Goal: Register for event/course

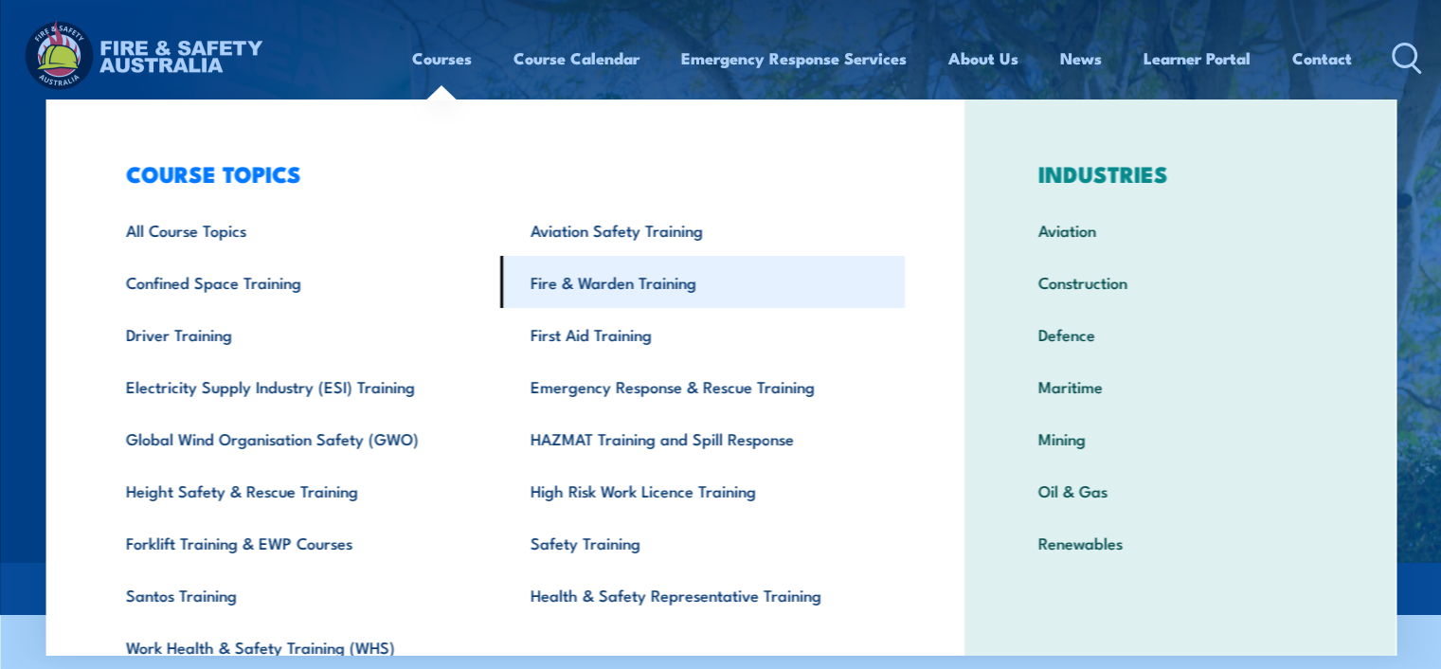
click at [632, 286] on link "Fire & Warden Training" at bounding box center [702, 282] width 404 height 52
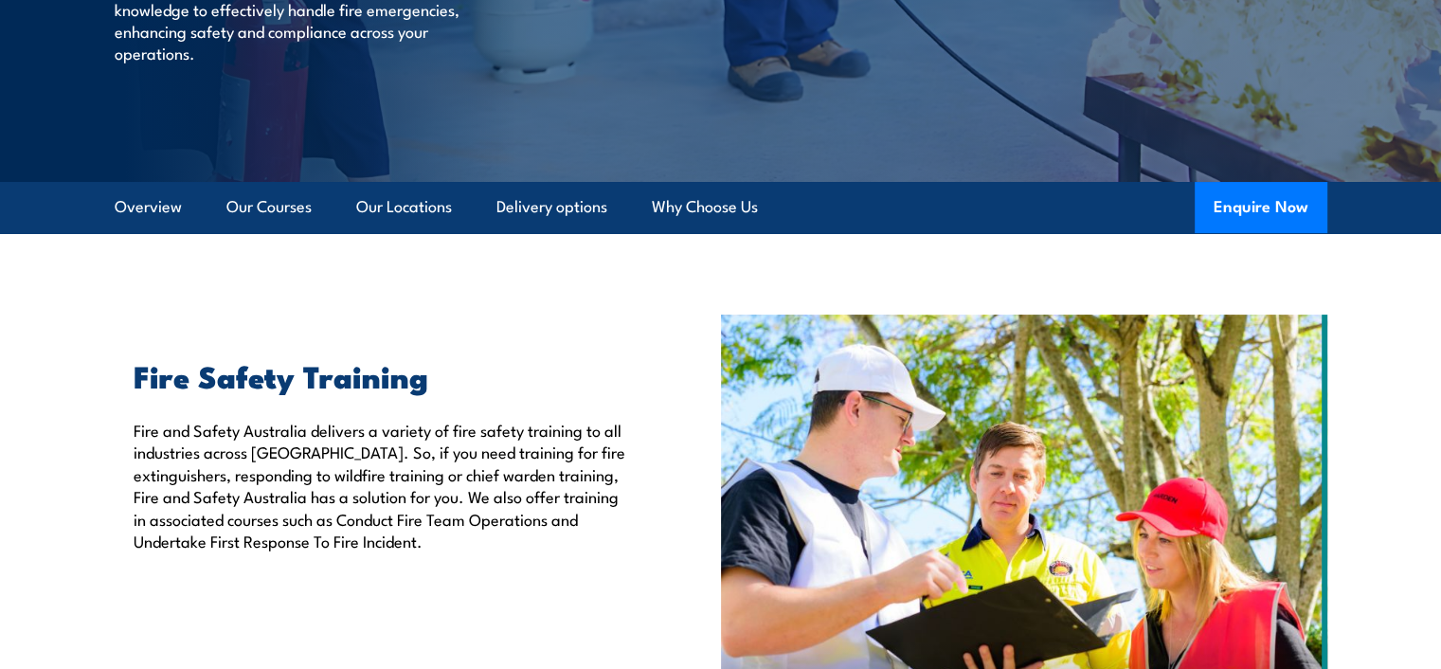
scroll to position [379, 0]
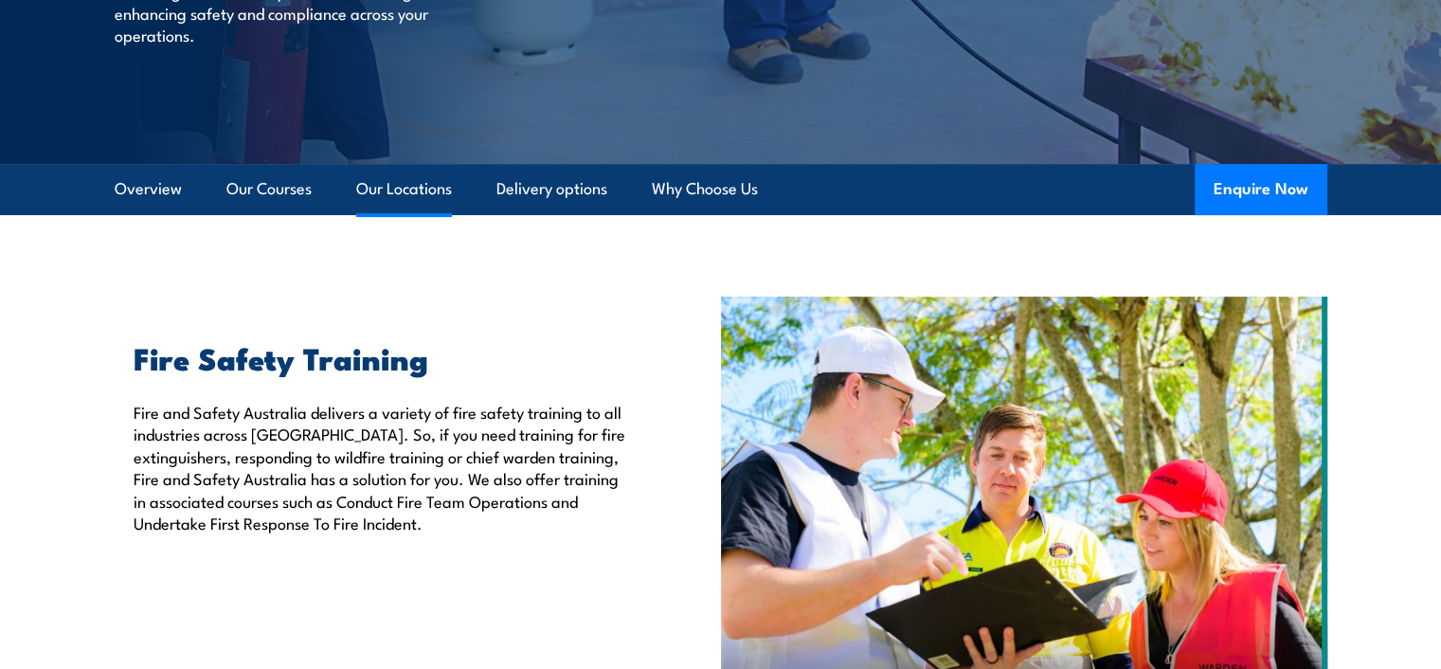
click at [394, 191] on link "Our Locations" at bounding box center [404, 189] width 96 height 50
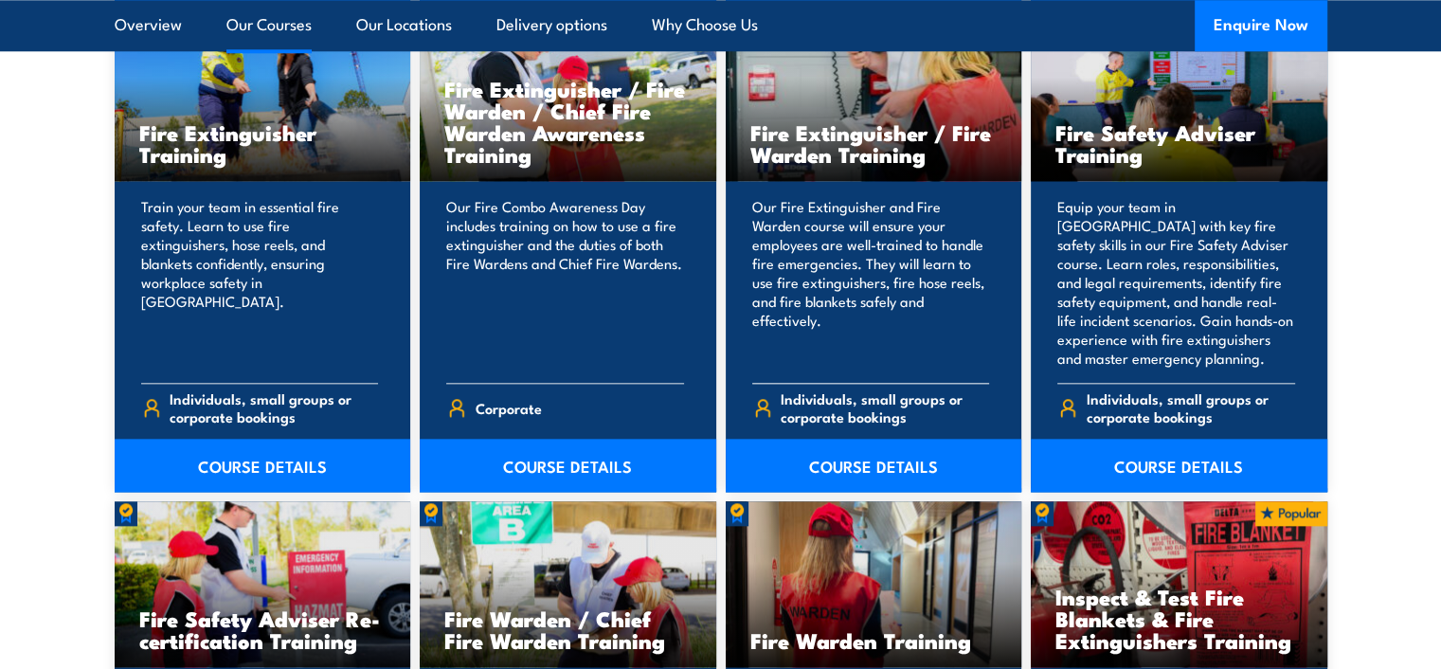
scroll to position [2084, 0]
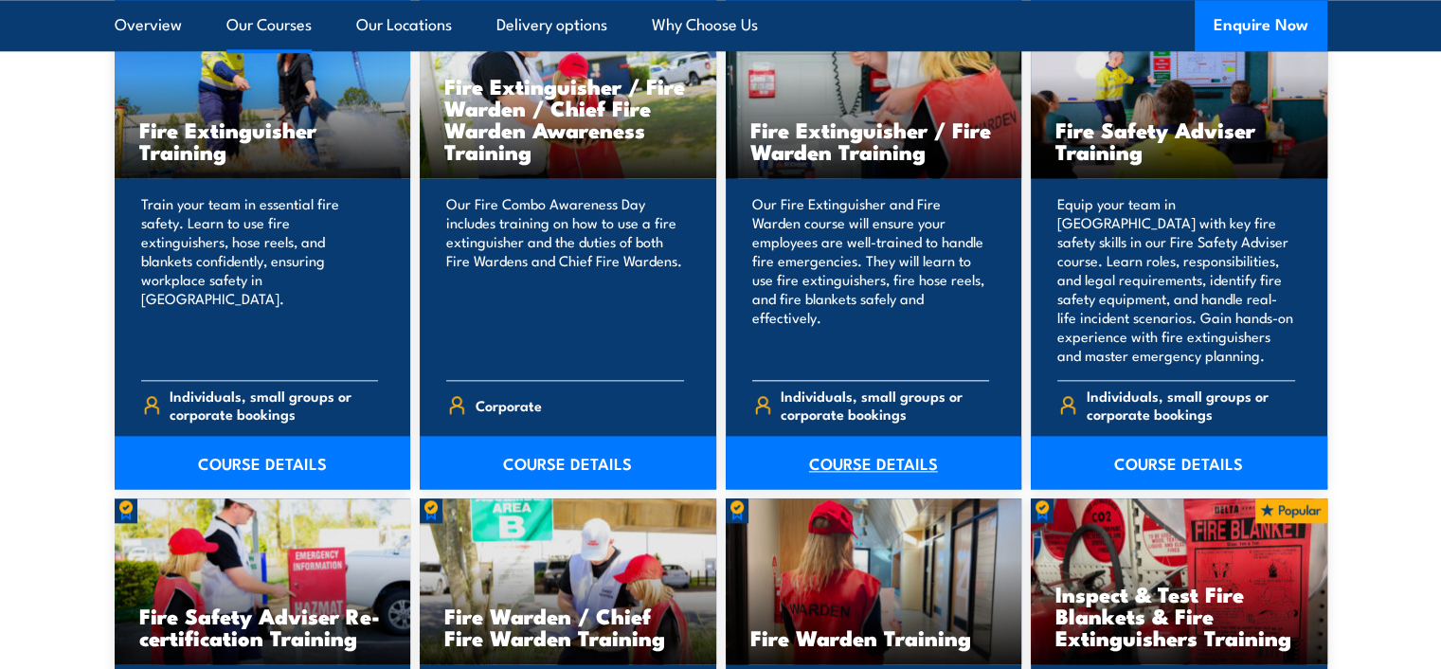
click at [853, 462] on link "COURSE DETAILS" at bounding box center [873, 462] width 296 height 53
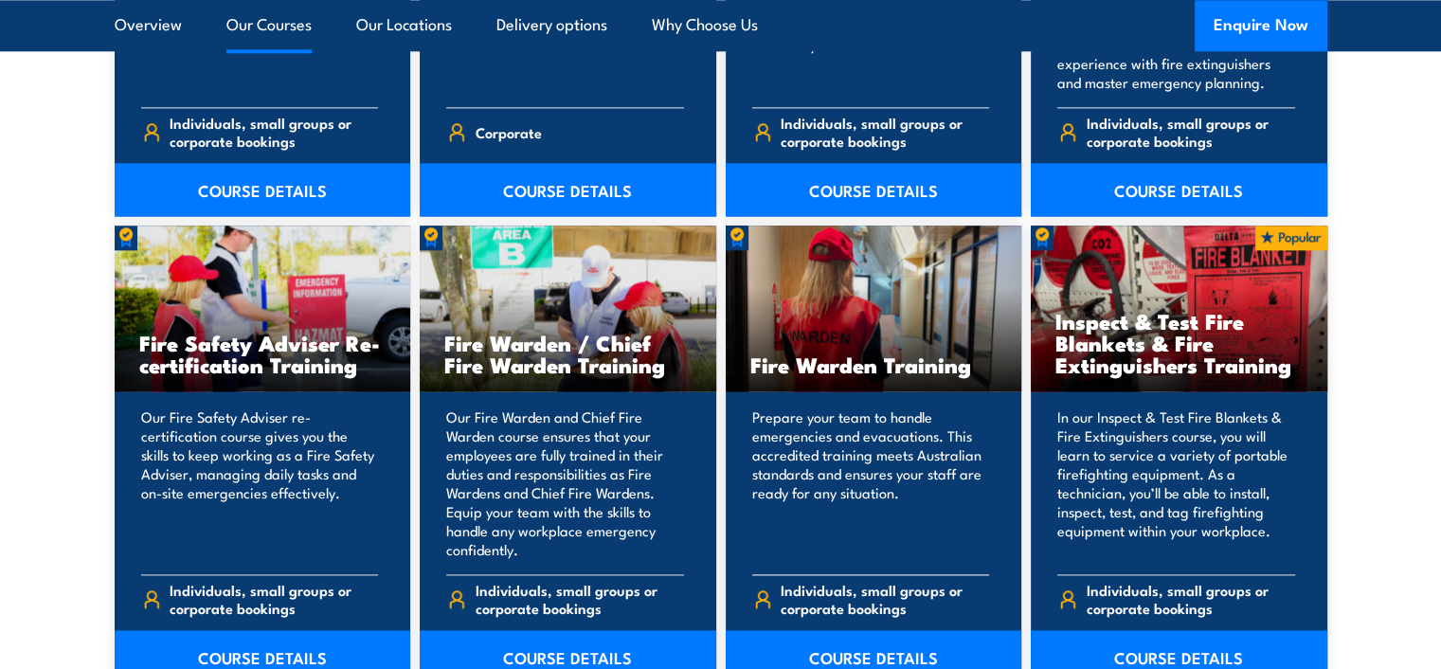
scroll to position [2368, 0]
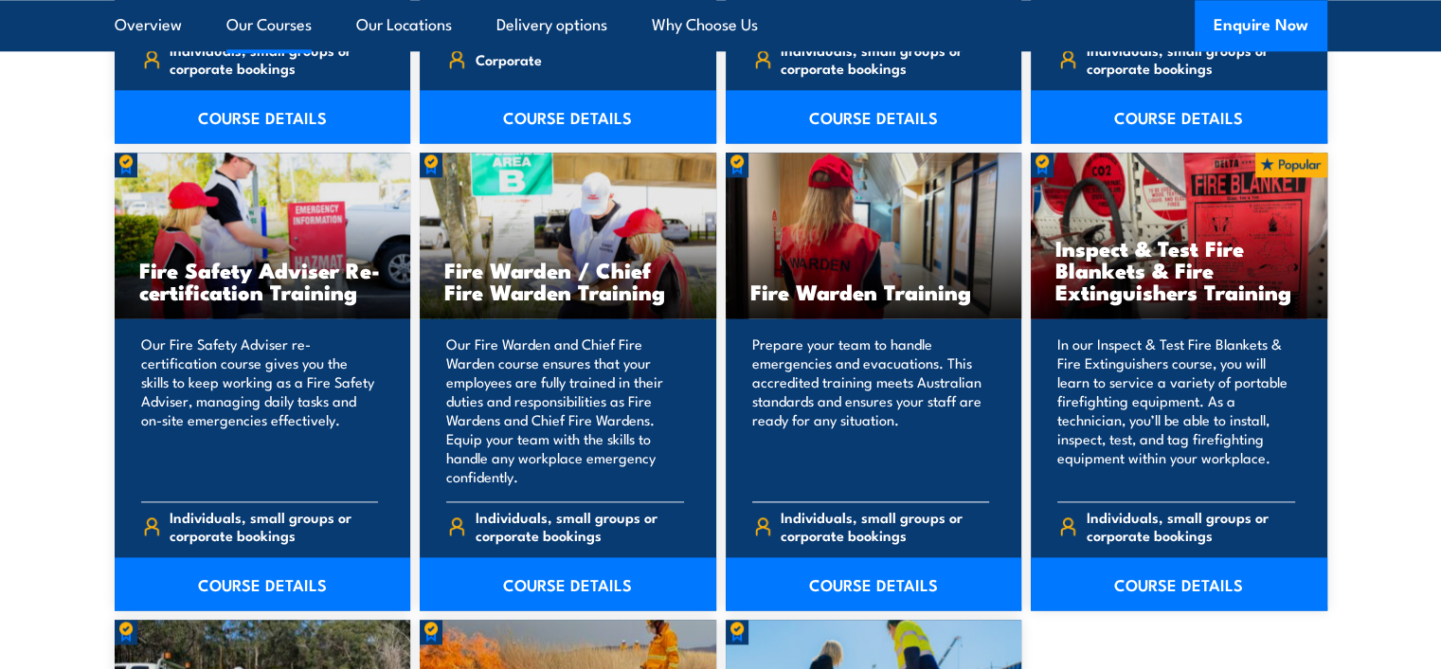
scroll to position [2463, 0]
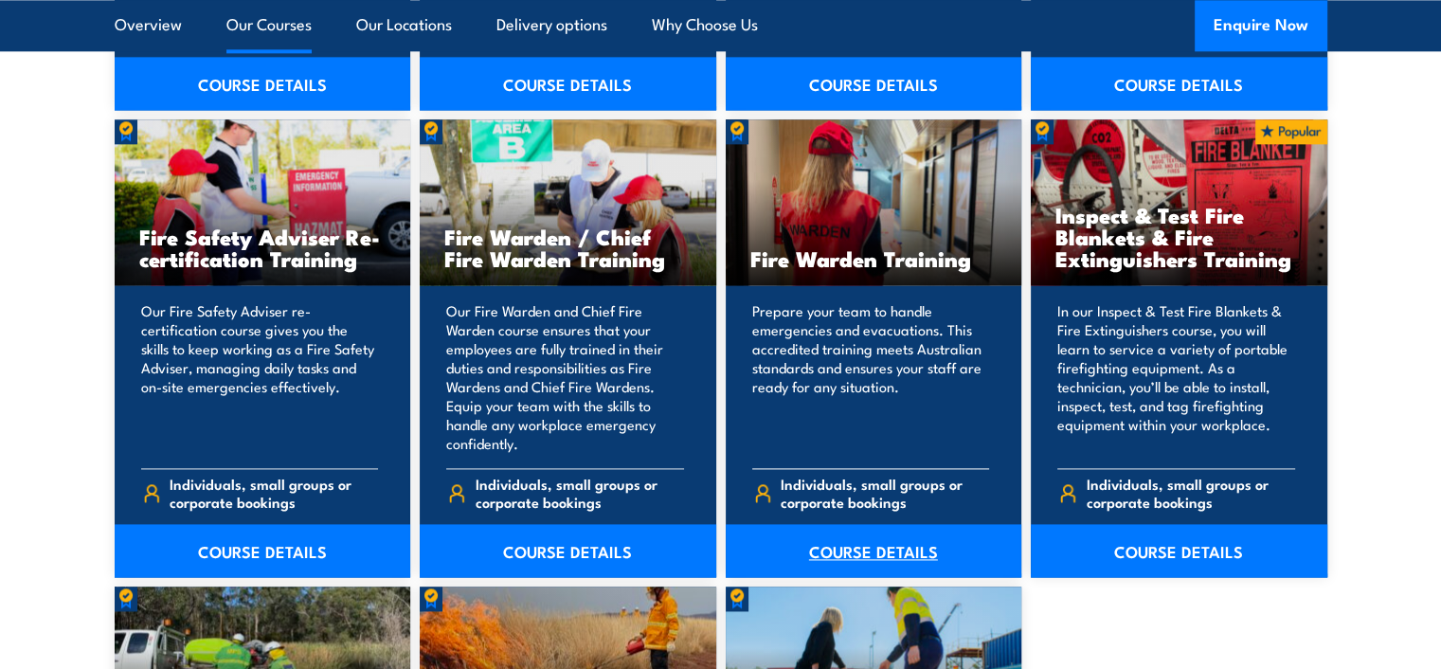
click at [883, 557] on link "COURSE DETAILS" at bounding box center [873, 550] width 296 height 53
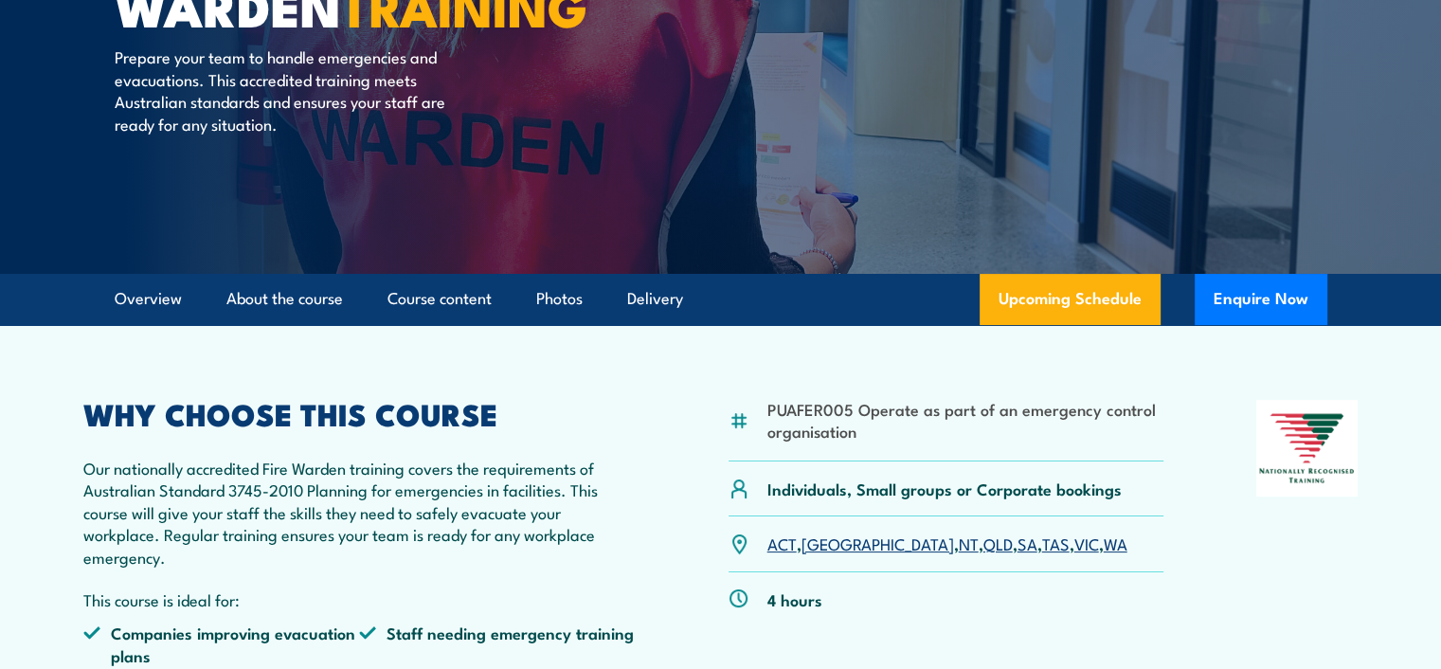
scroll to position [284, 0]
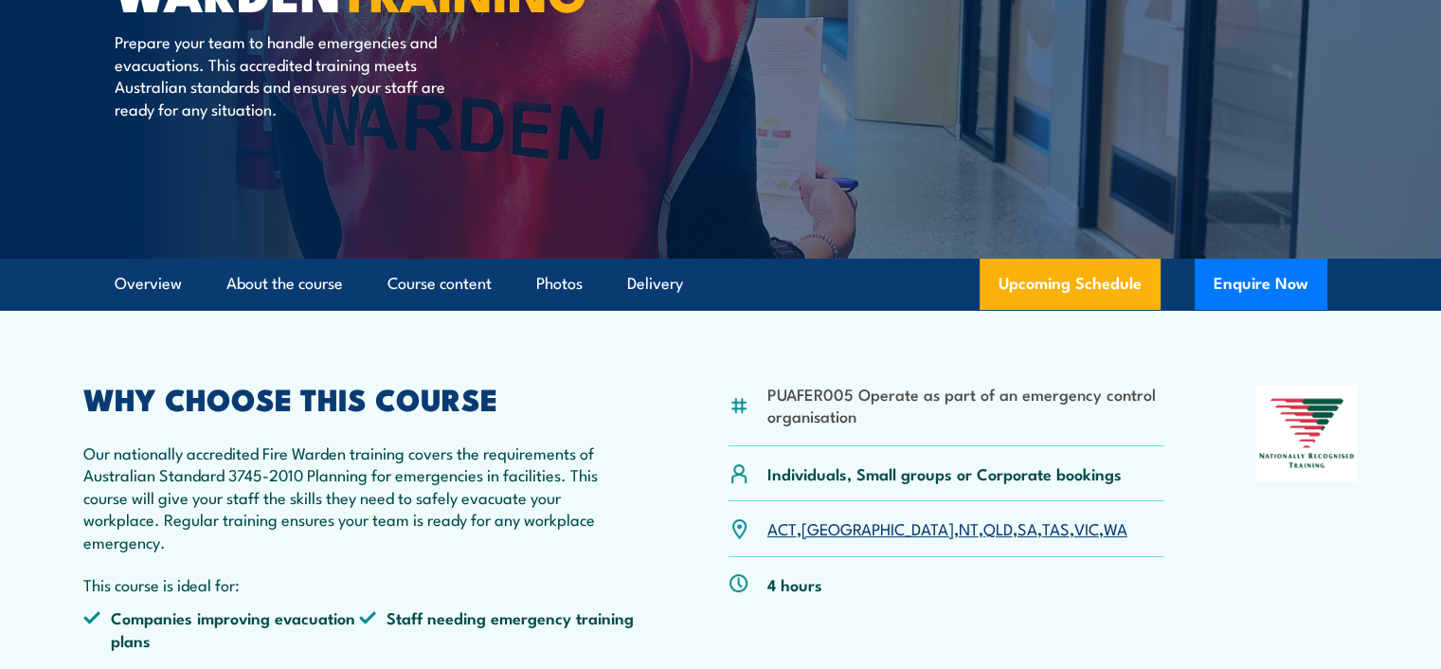
click at [1074, 533] on link "VIC" at bounding box center [1086, 527] width 25 height 23
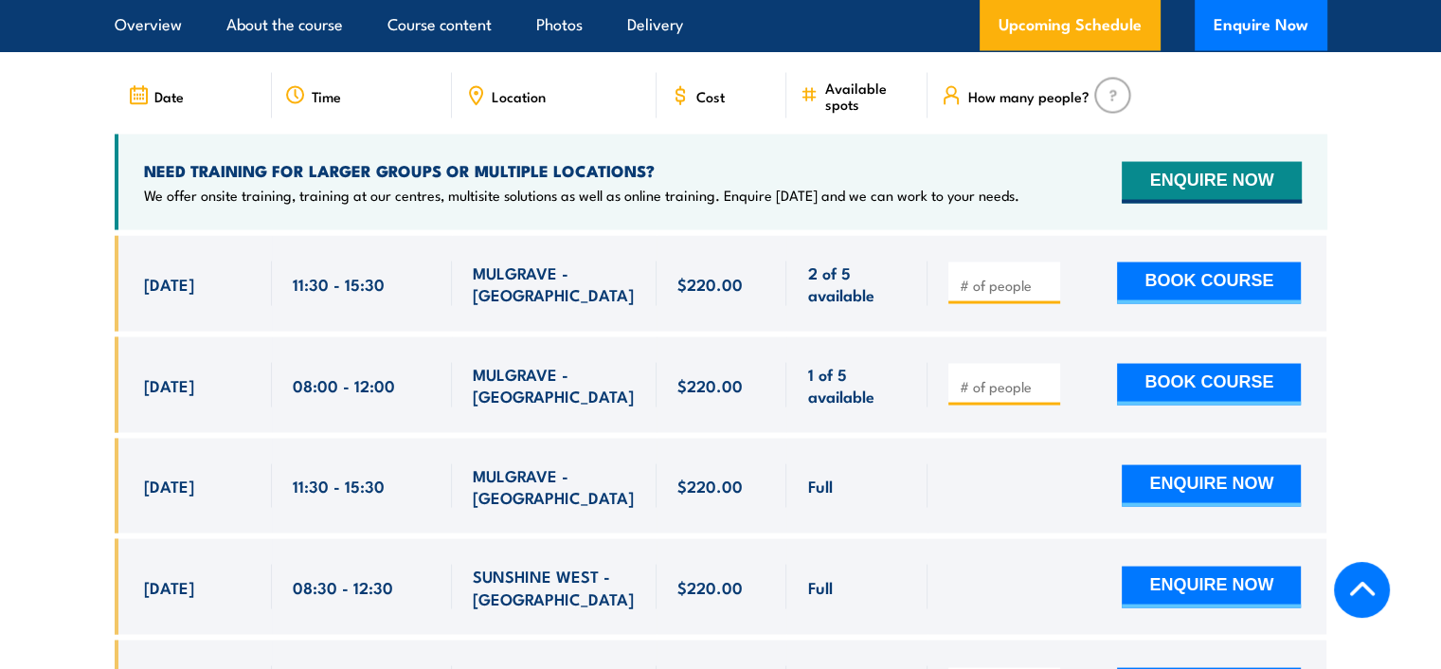
scroll to position [3428, 0]
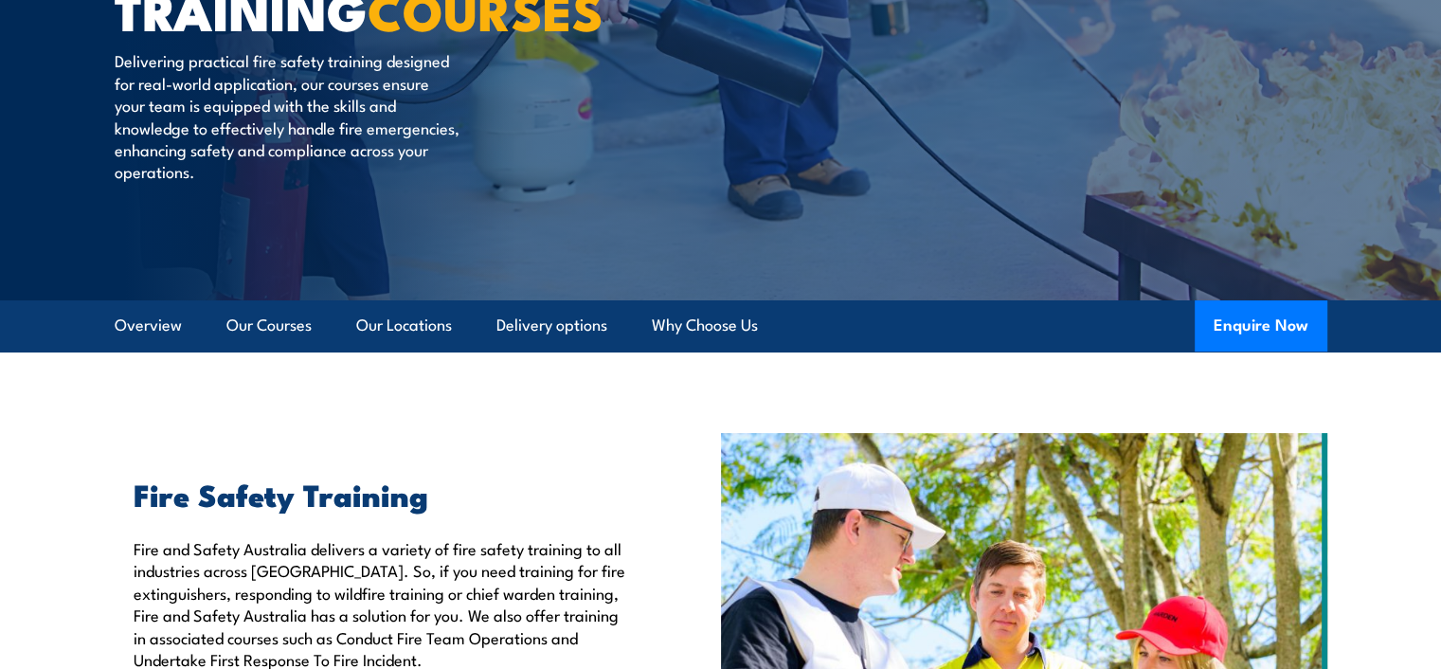
scroll to position [284, 0]
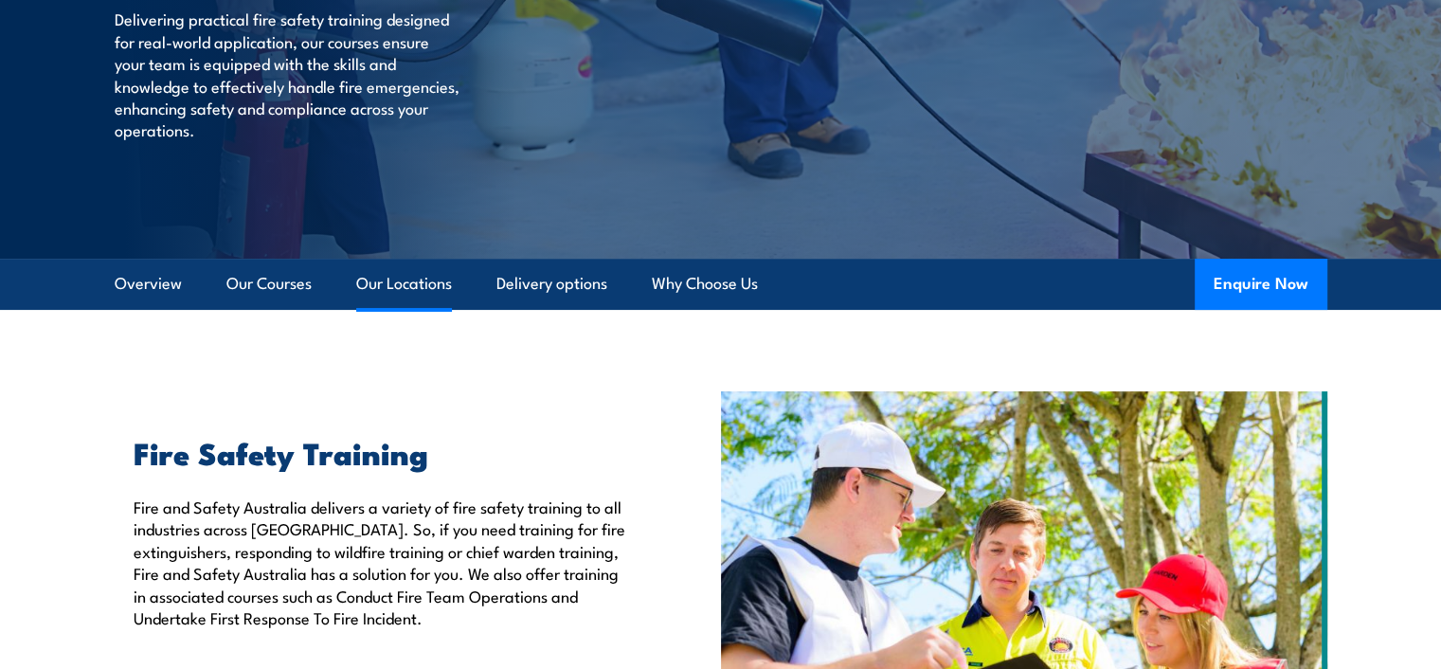
click at [421, 288] on link "Our Locations" at bounding box center [404, 284] width 96 height 50
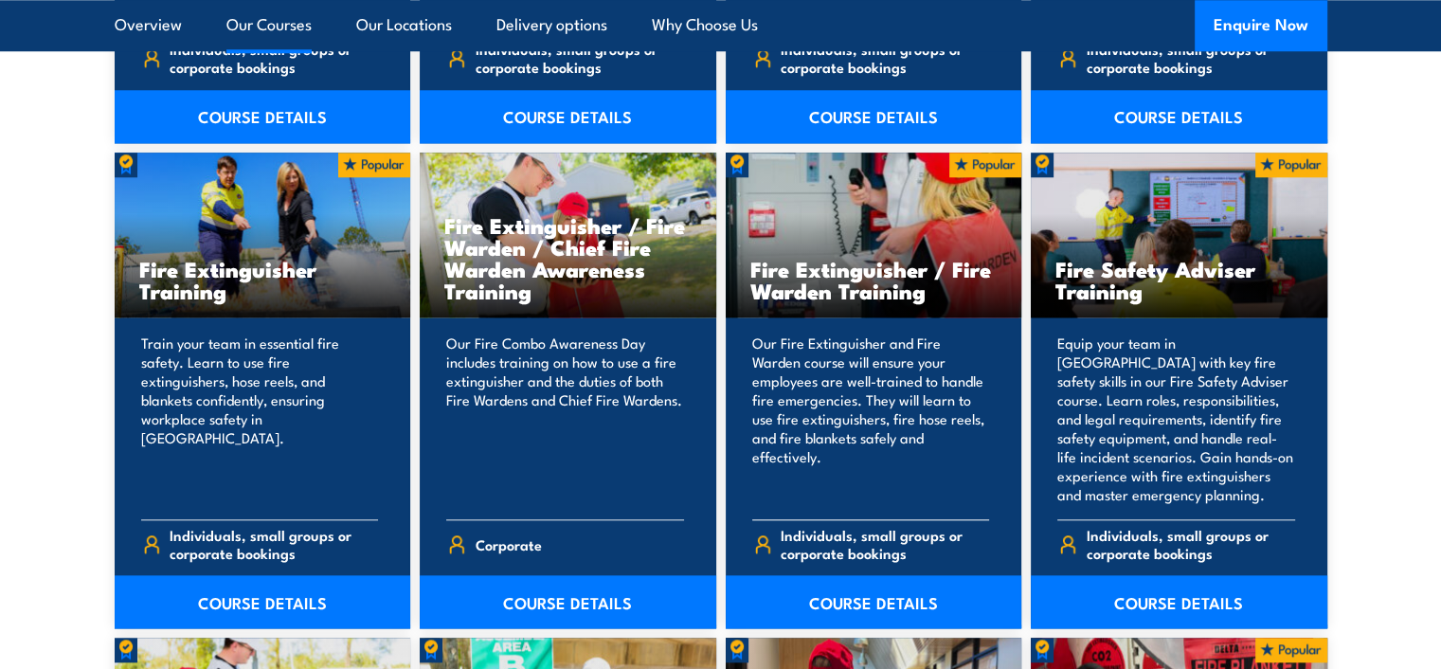
scroll to position [1989, 0]
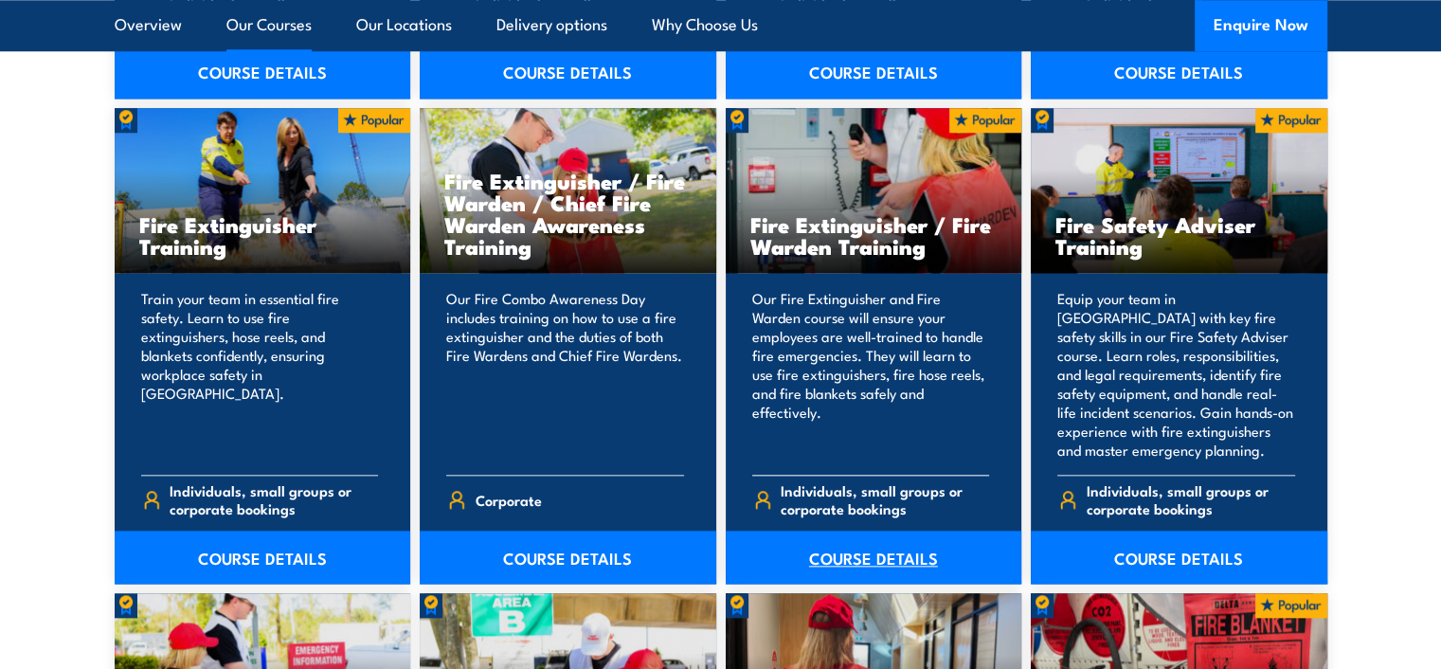
click at [850, 556] on link "COURSE DETAILS" at bounding box center [873, 556] width 296 height 53
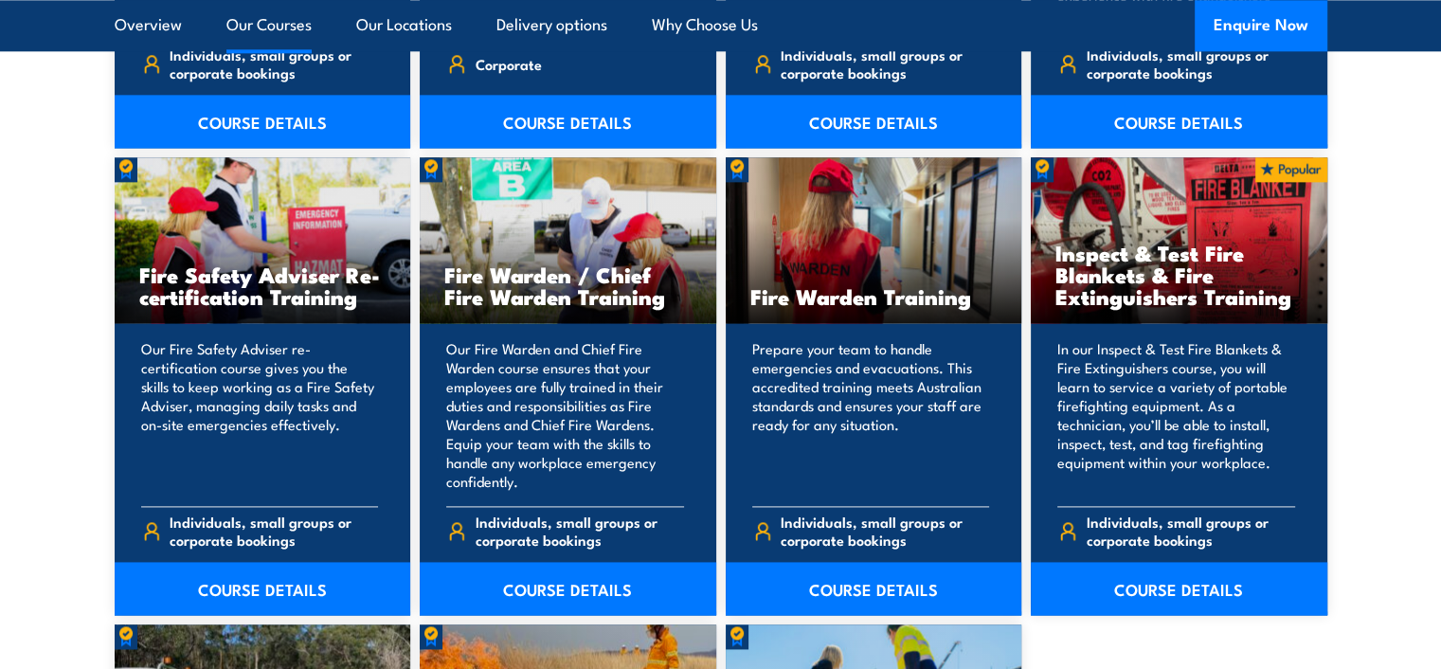
scroll to position [2463, 0]
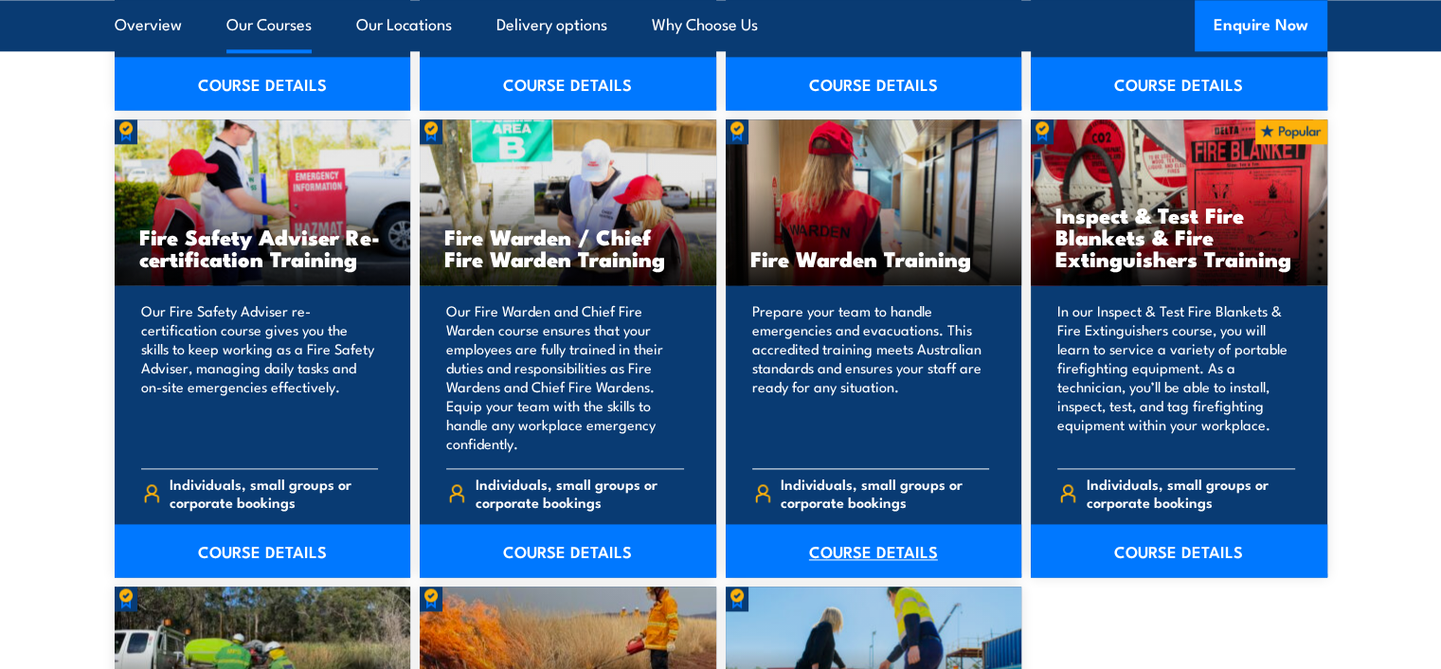
click at [860, 548] on link "COURSE DETAILS" at bounding box center [873, 550] width 296 height 53
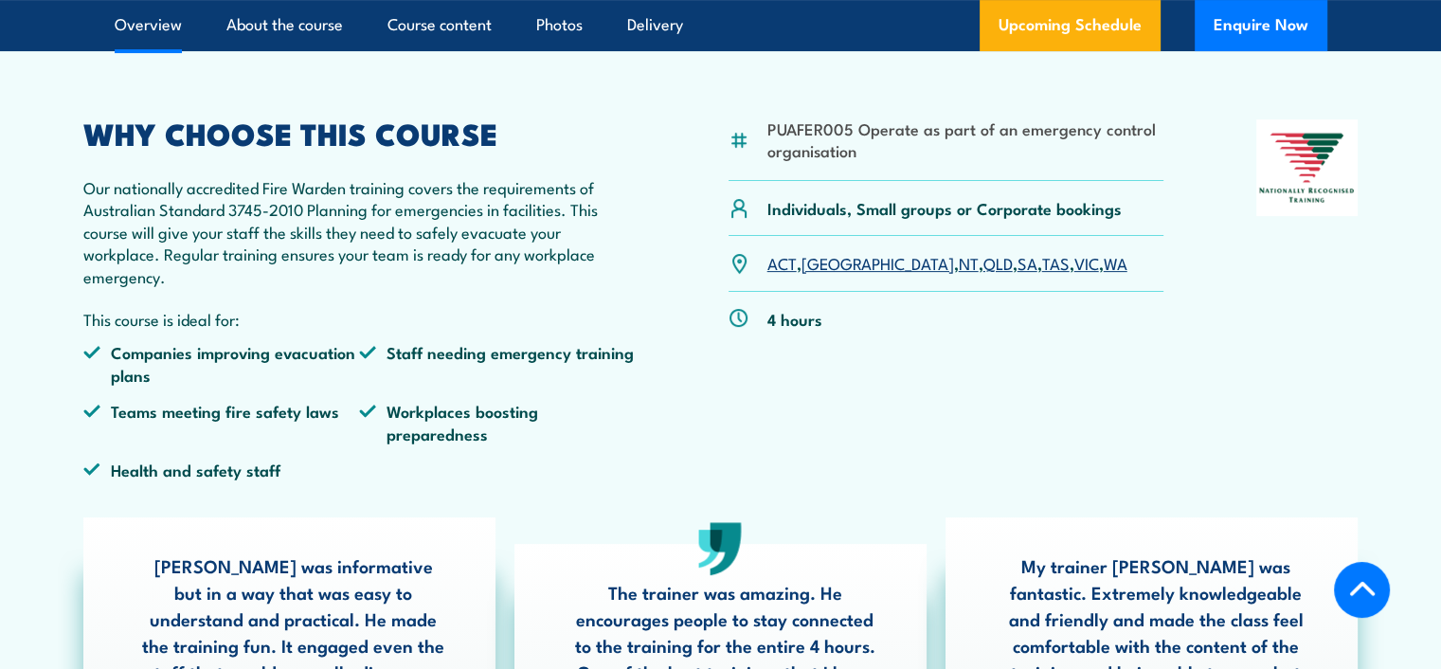
scroll to position [568, 0]
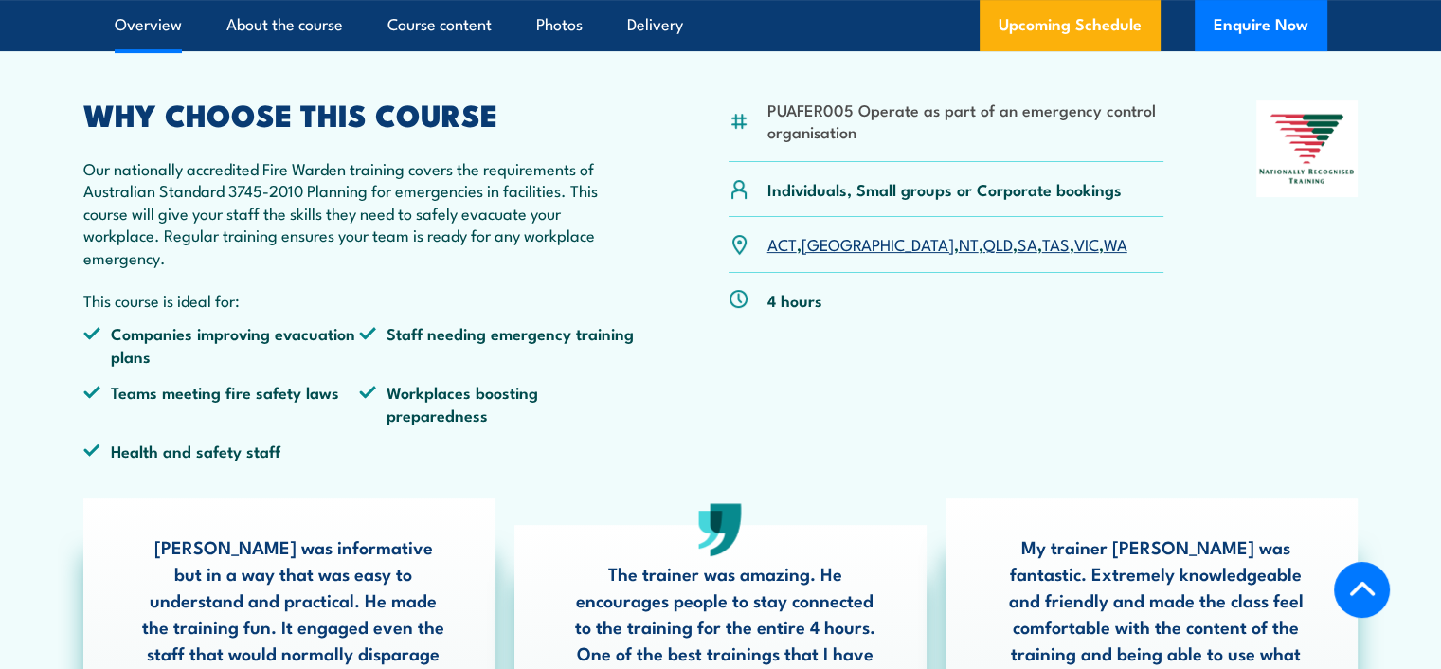
click at [1074, 250] on link "VIC" at bounding box center [1086, 243] width 25 height 23
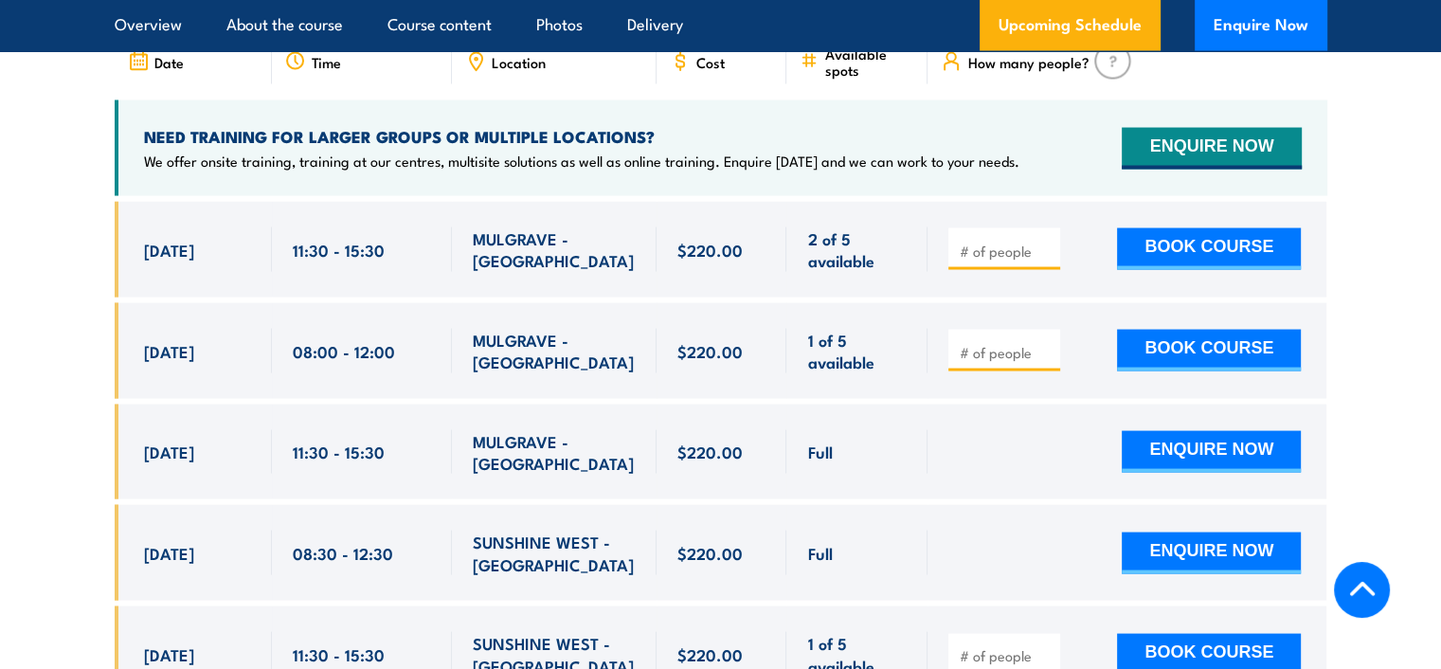
scroll to position [3522, 0]
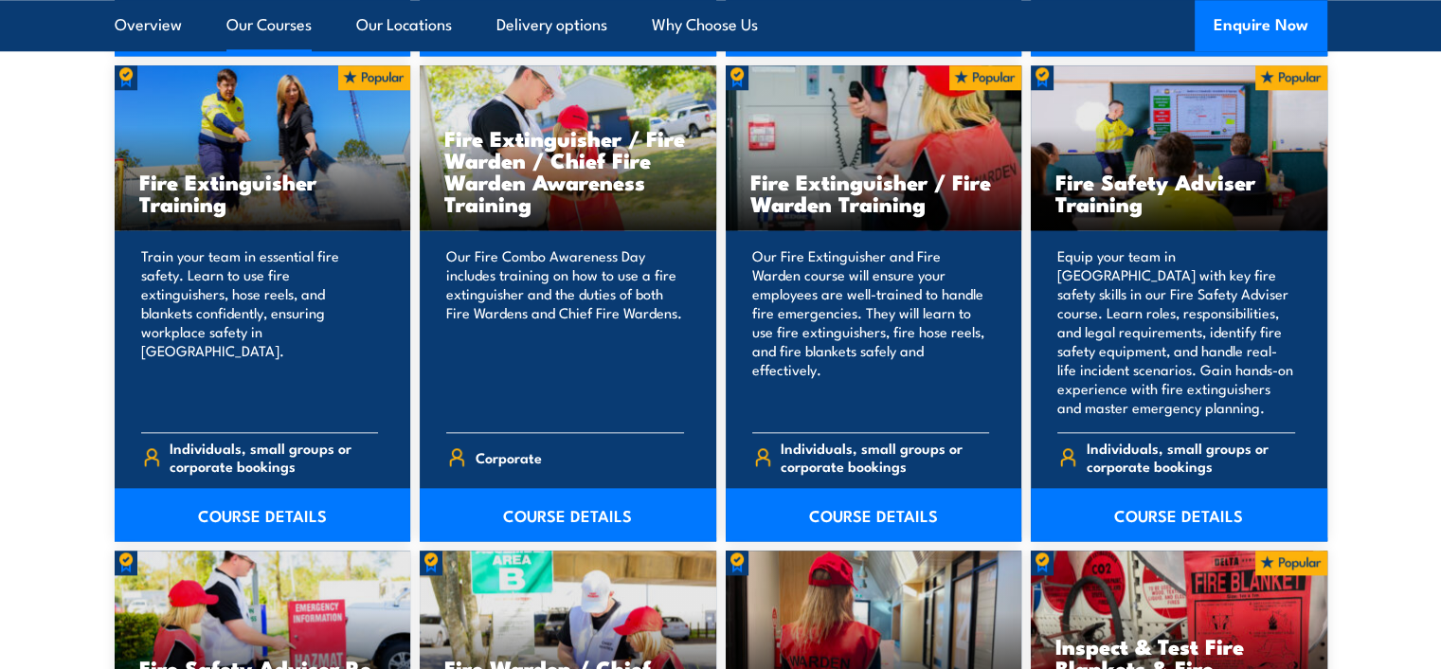
scroll to position [1989, 0]
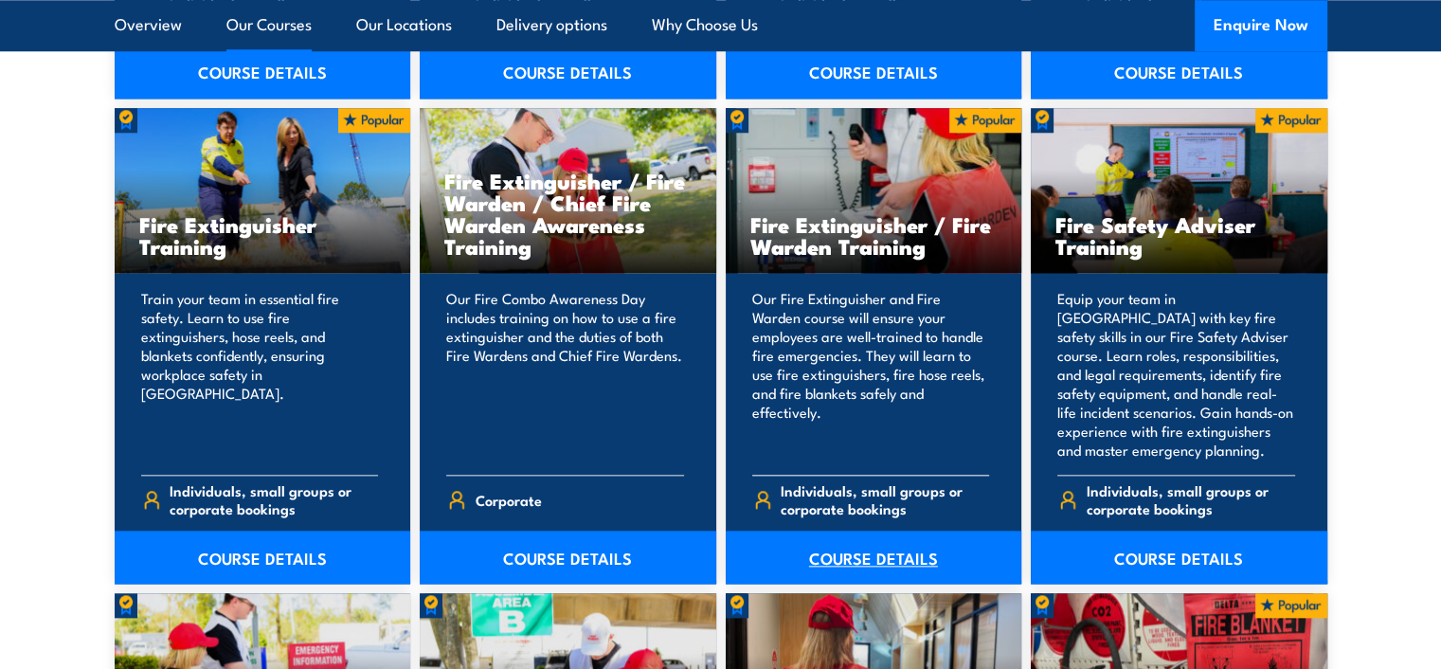
click at [868, 550] on link "COURSE DETAILS" at bounding box center [873, 556] width 296 height 53
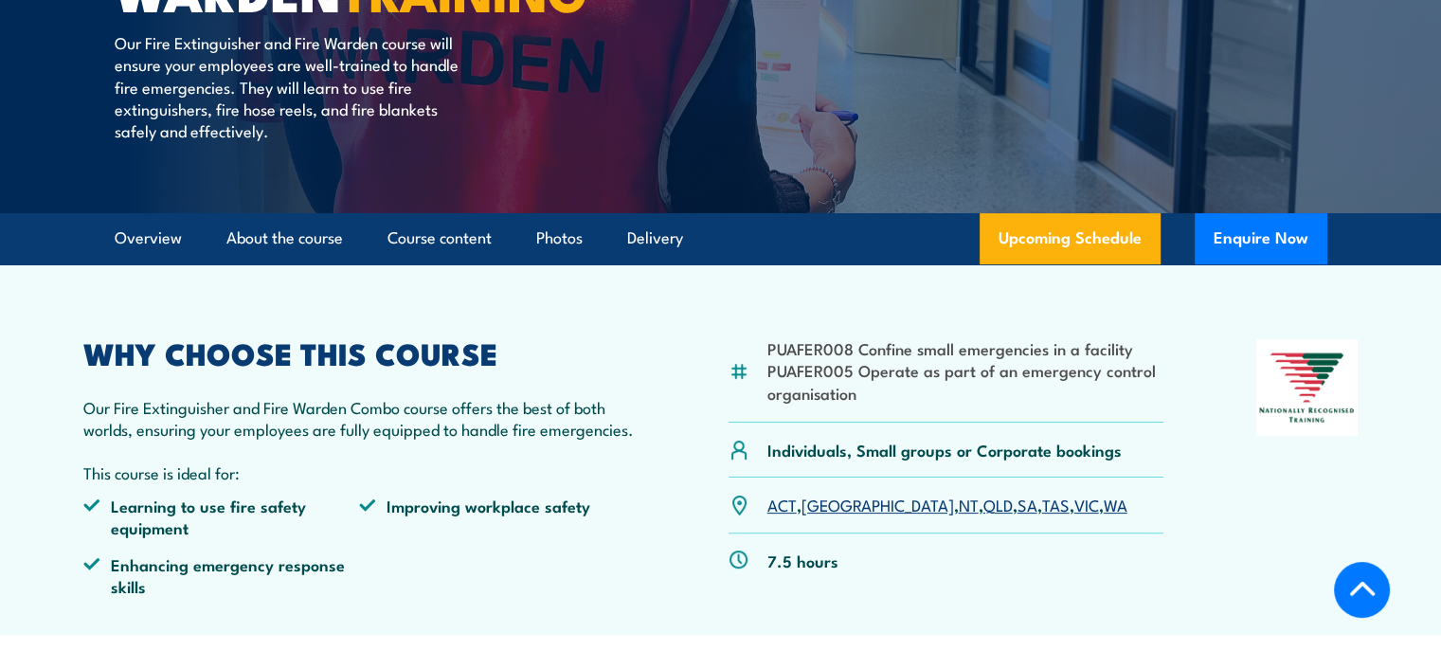
scroll to position [379, 0]
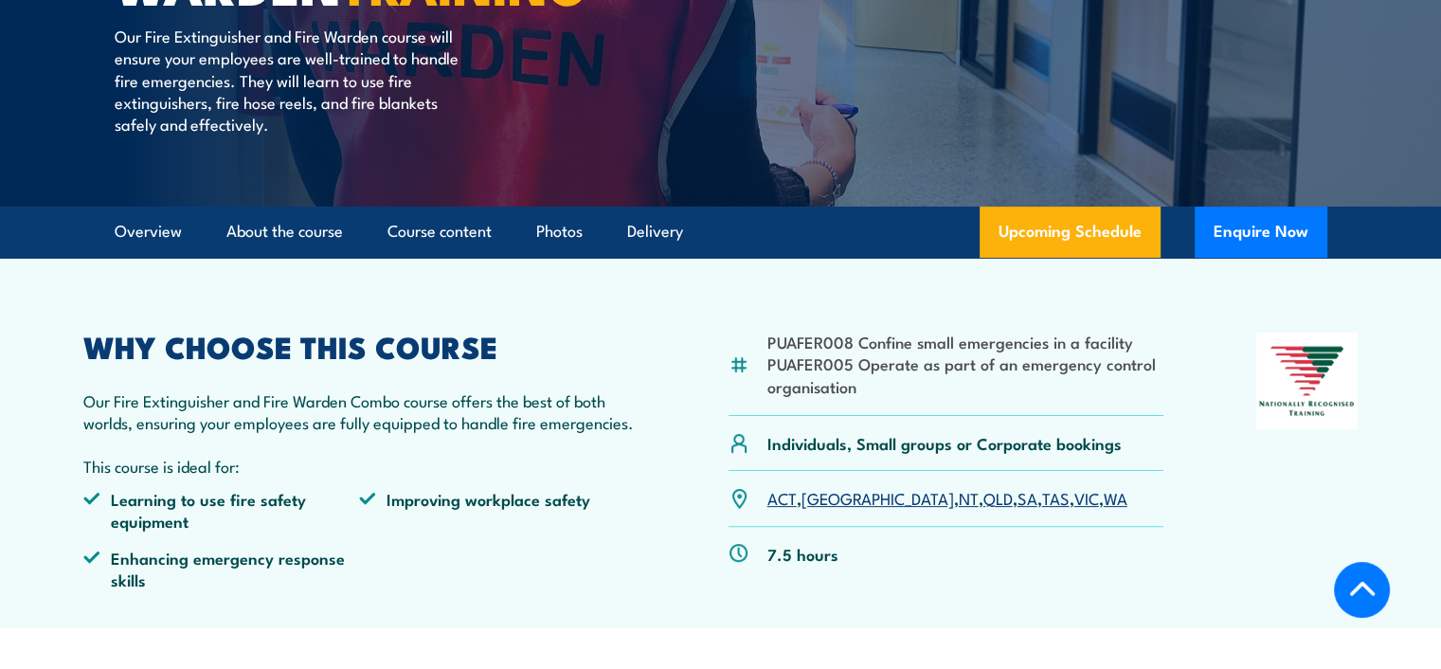
click at [1074, 499] on link "VIC" at bounding box center [1086, 497] width 25 height 23
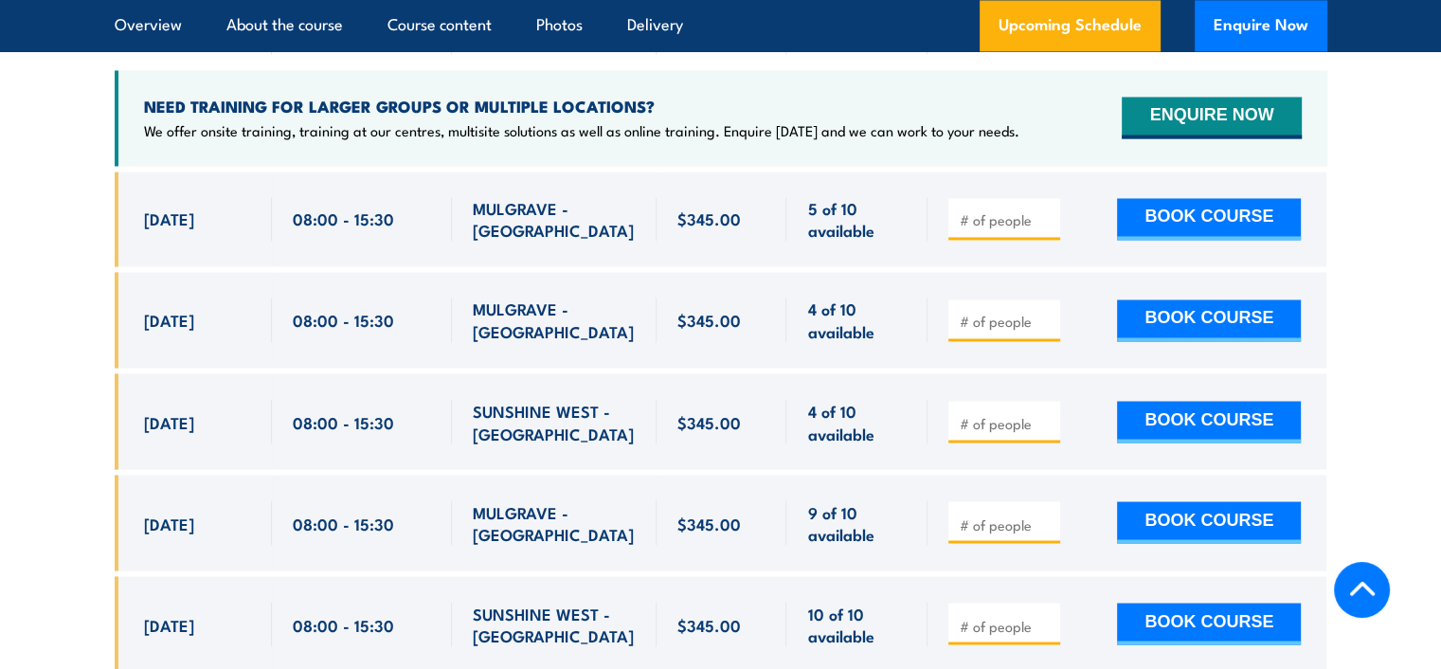
scroll to position [3299, 0]
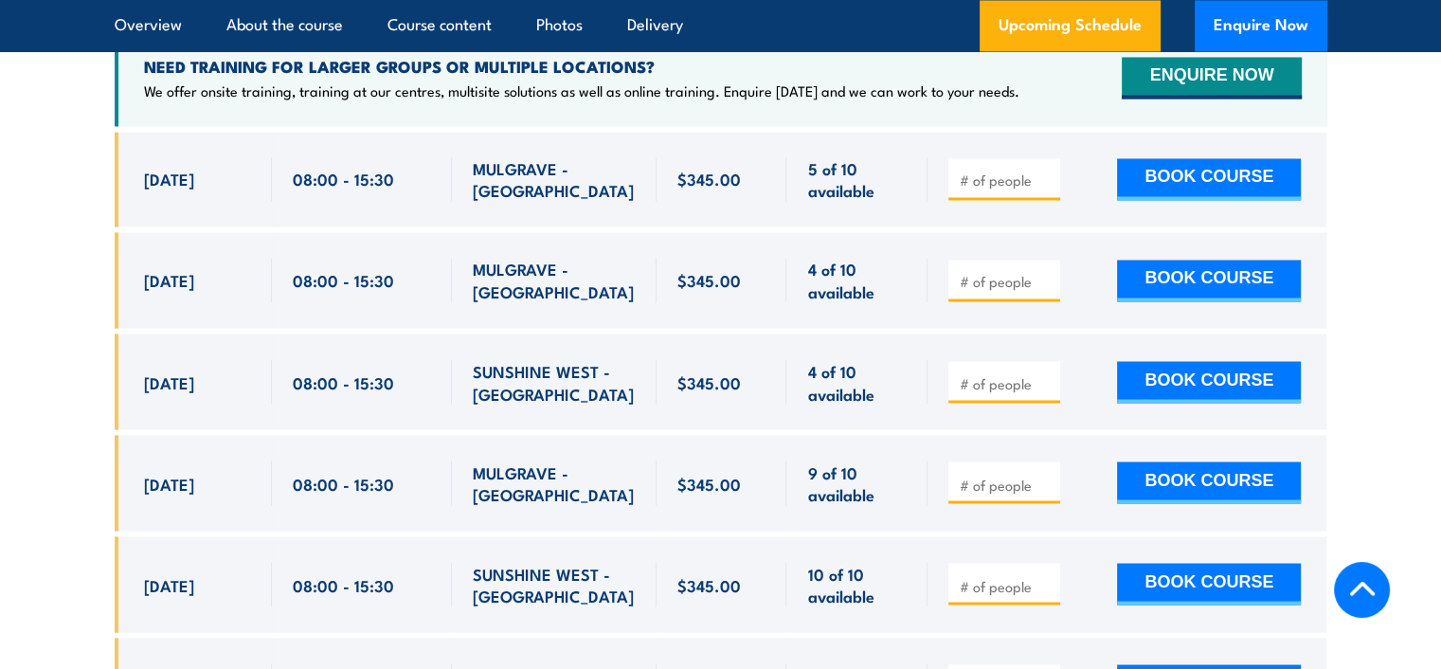
drag, startPoint x: 145, startPoint y: 256, endPoint x: 240, endPoint y: 252, distance: 94.8
click at [240, 258] on div "[DATE]" at bounding box center [197, 280] width 107 height 45
click at [194, 370] on span "[DATE]" at bounding box center [169, 381] width 50 height 22
click at [182, 370] on span "[DATE]" at bounding box center [169, 381] width 50 height 22
drag, startPoint x: 148, startPoint y: 152, endPoint x: 224, endPoint y: 152, distance: 76.7
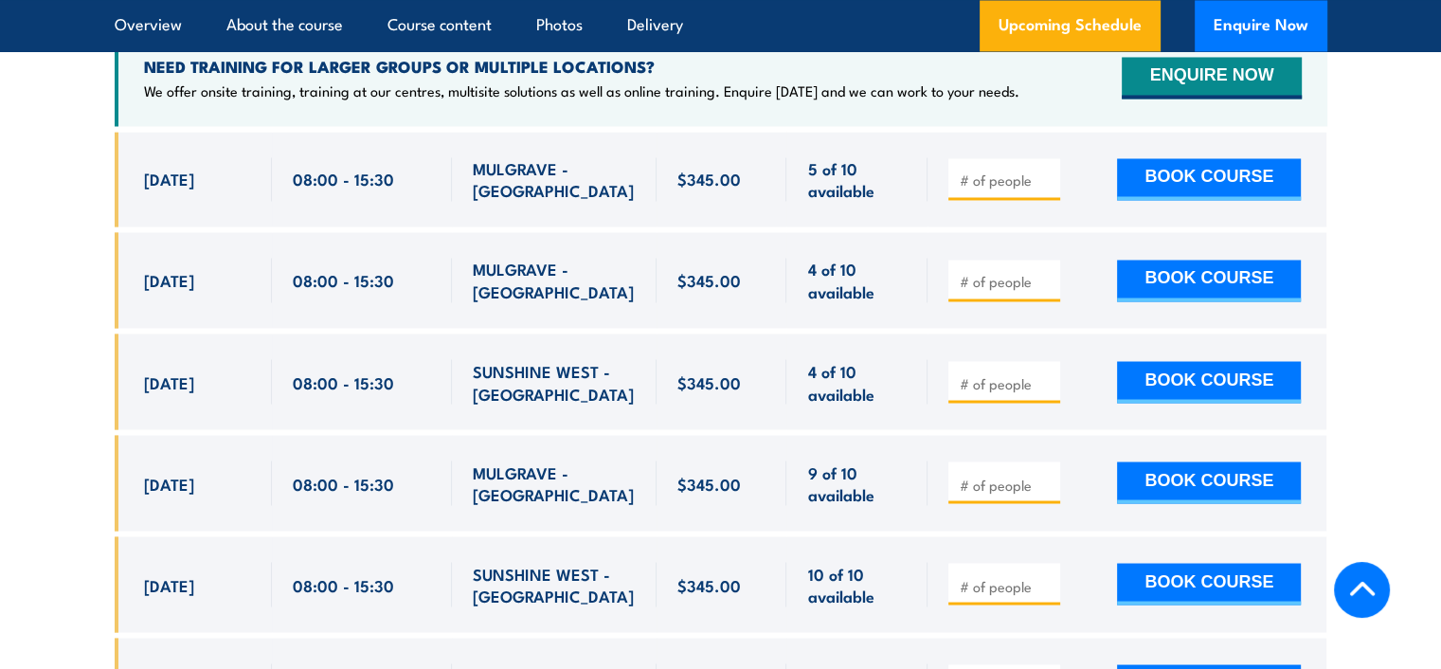
click at [194, 168] on span "[DATE]" at bounding box center [169, 179] width 50 height 22
drag, startPoint x: 143, startPoint y: 351, endPoint x: 276, endPoint y: 354, distance: 132.6
click at [276, 354] on div "[DATE] 08:00 - 08:00" at bounding box center [721, 381] width 1212 height 96
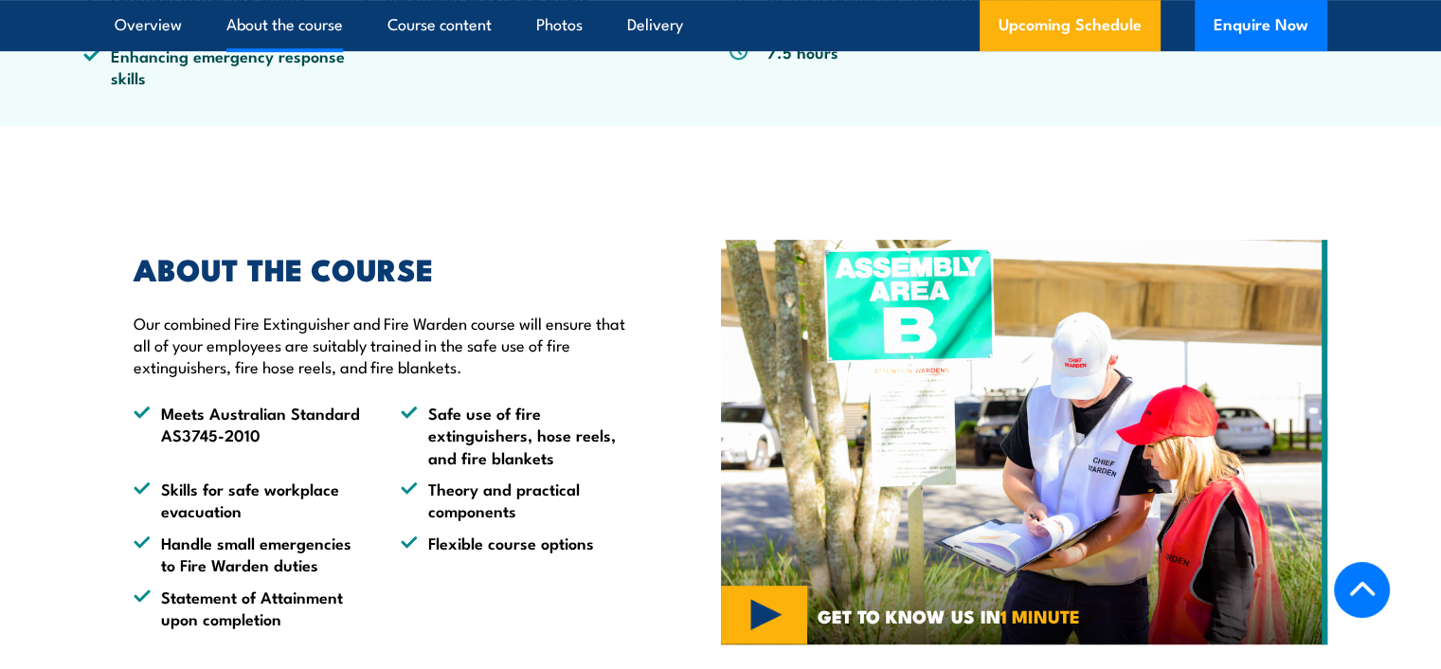
scroll to position [852, 0]
